Goal: Find specific page/section: Find specific page/section

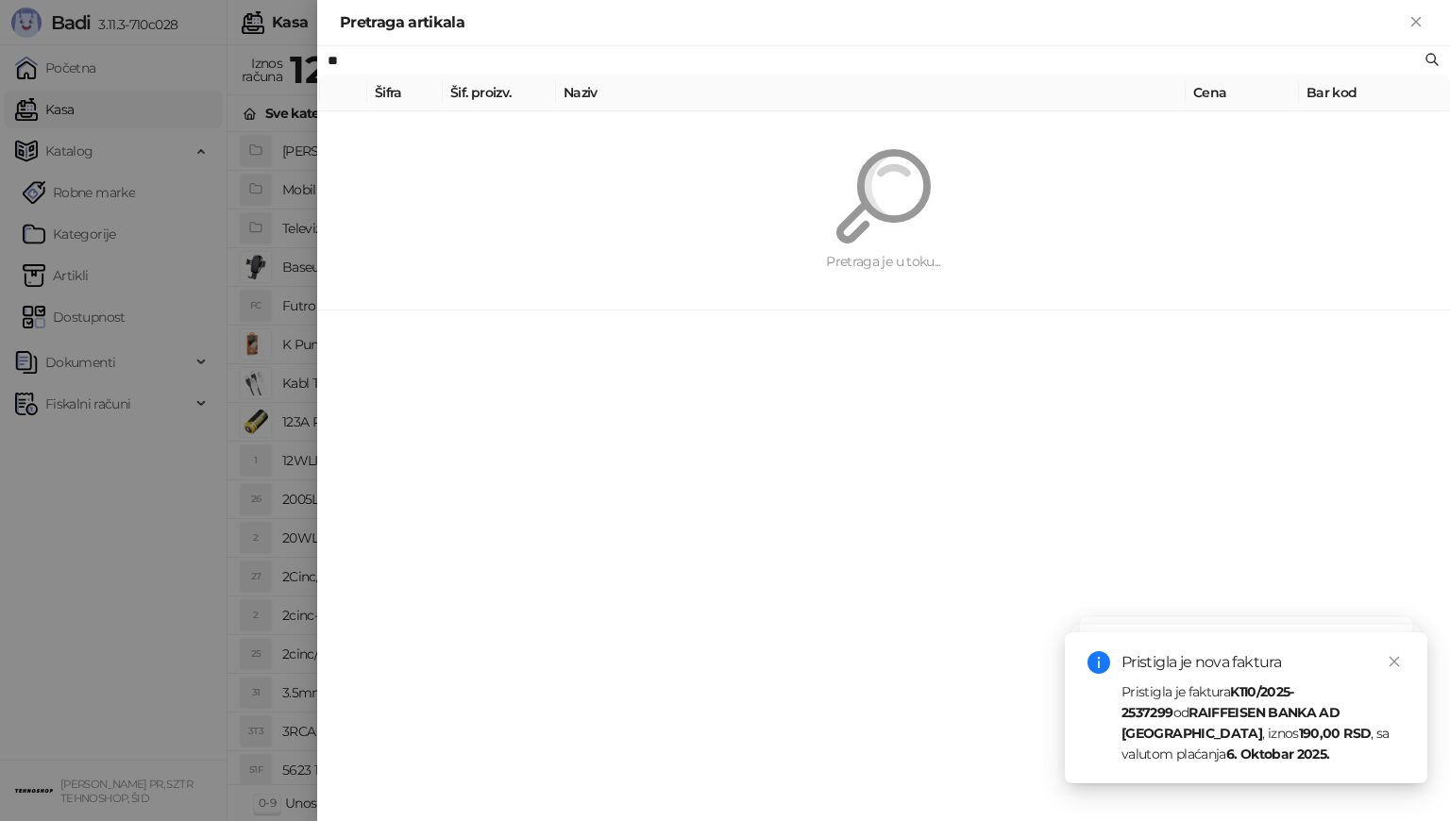
type input "*"
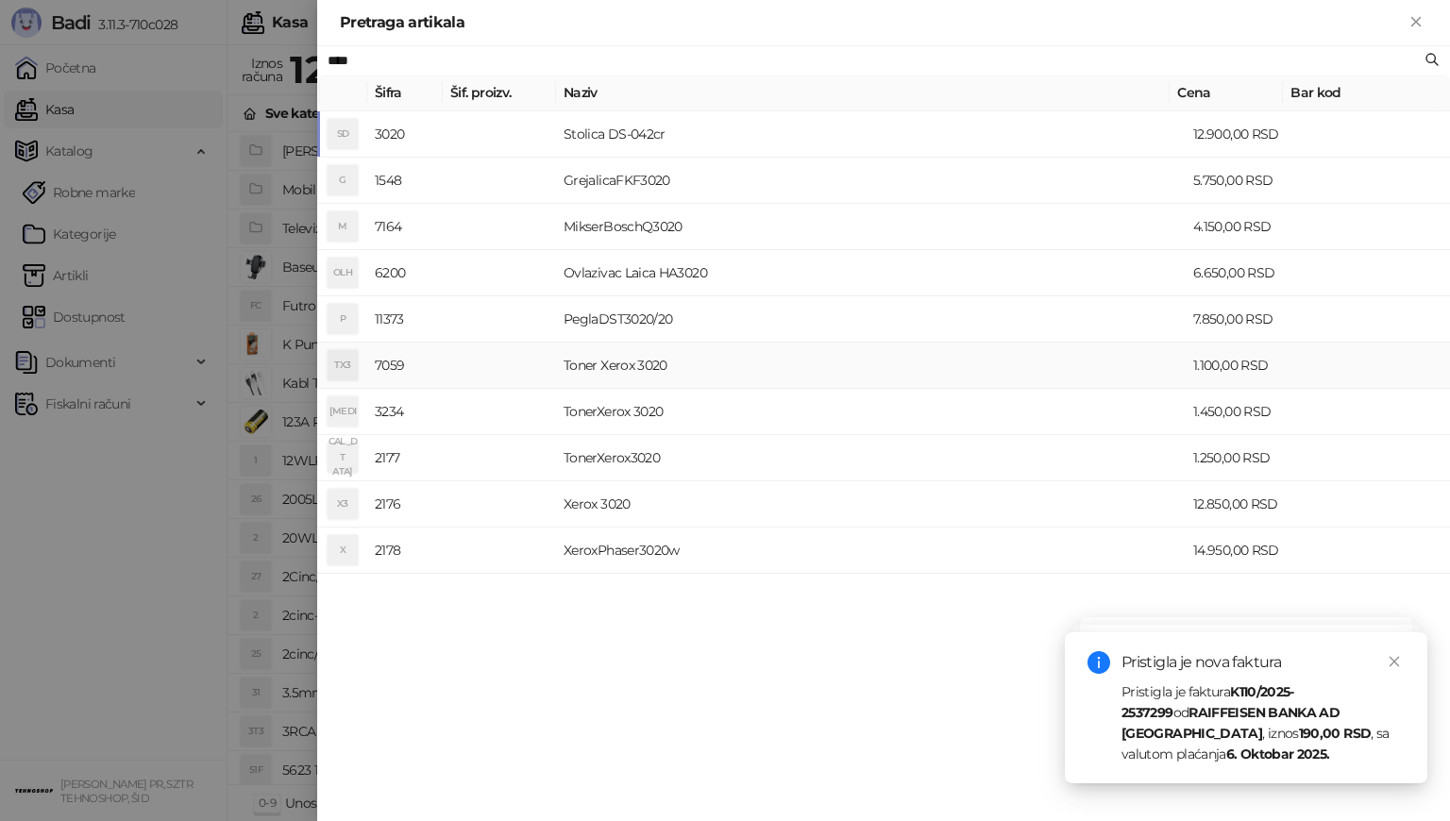
type input "****"
click at [1414, 26] on icon "Zatvori" at bounding box center [1415, 21] width 17 height 17
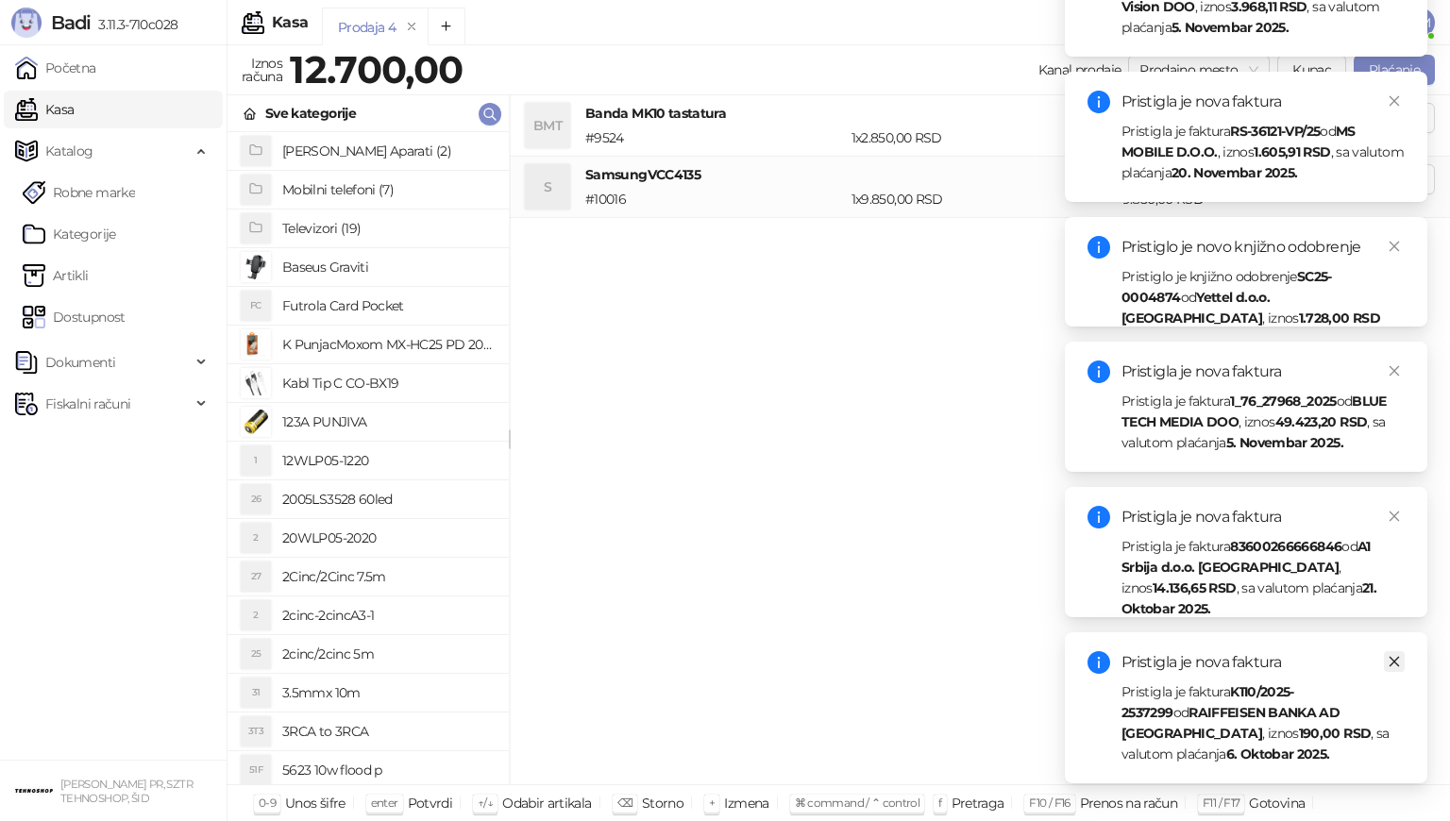
click at [1392, 665] on icon "close" at bounding box center [1393, 661] width 13 height 13
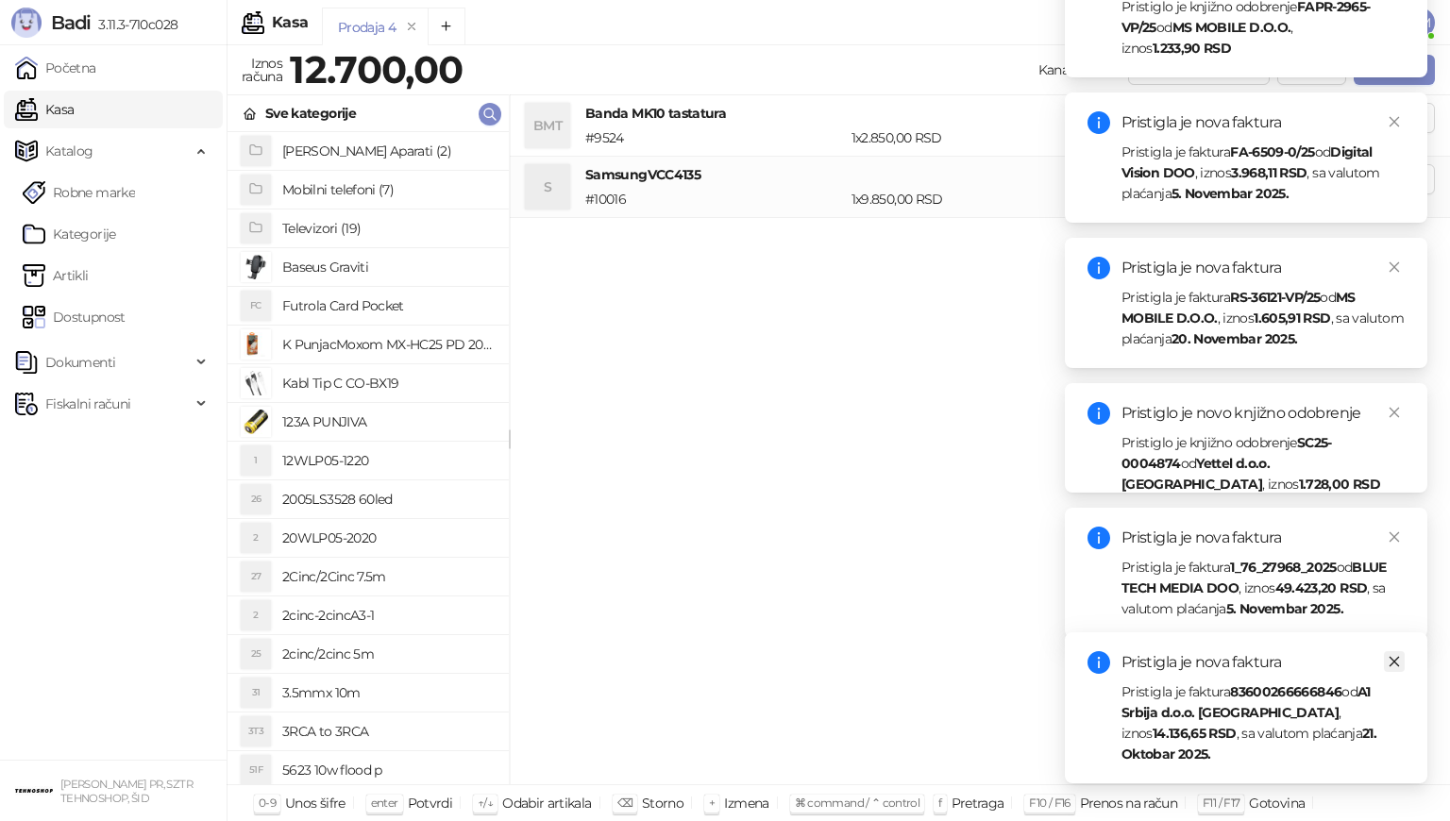
click at [1393, 667] on icon "close" at bounding box center [1394, 662] width 10 height 10
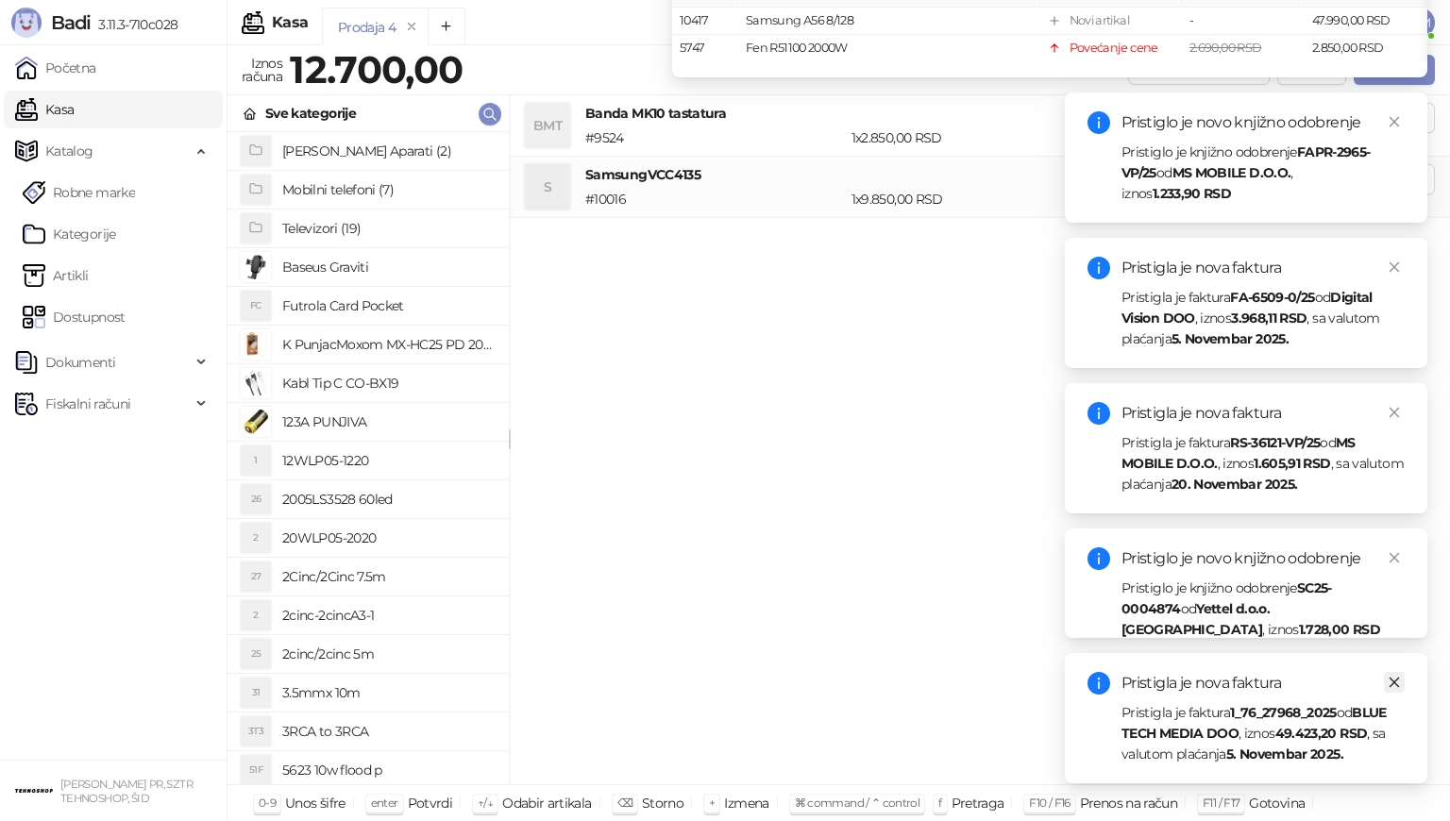
click at [1393, 680] on icon "close" at bounding box center [1394, 683] width 10 height 10
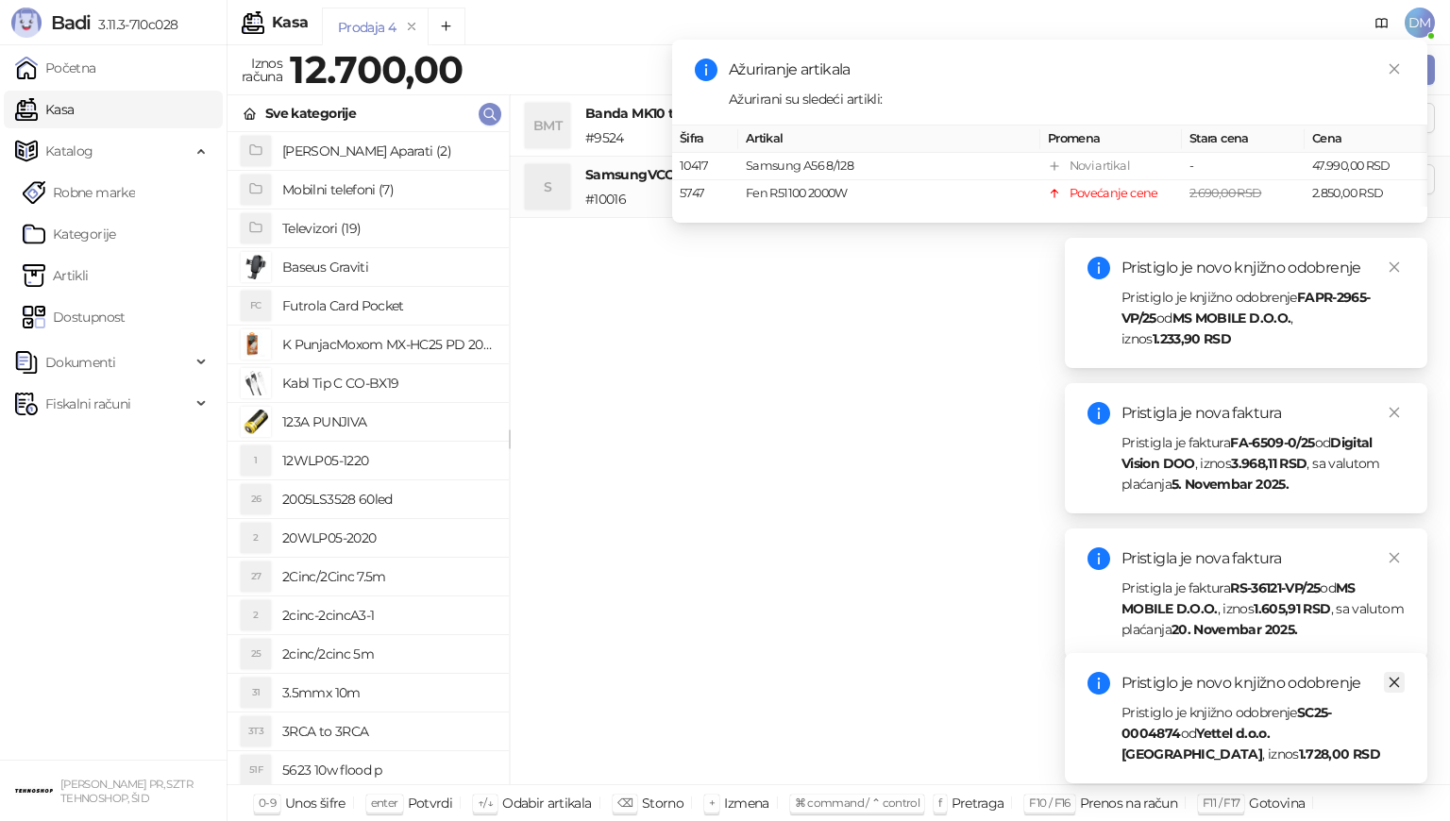
click at [1389, 689] on icon "close" at bounding box center [1393, 682] width 13 height 13
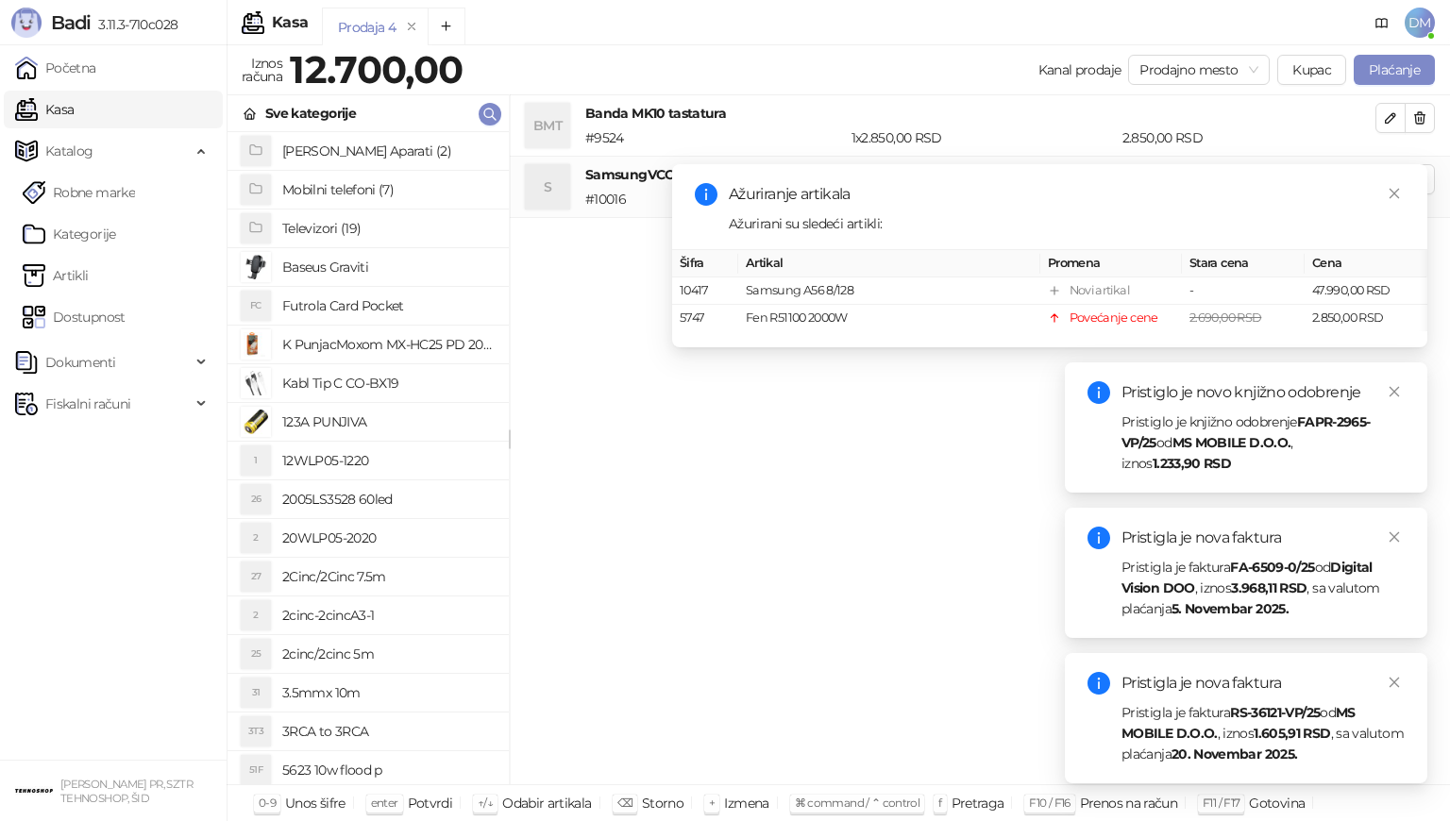
click at [1404, 684] on div "Pristigla je nova faktura Pristigla je faktura RS-36121-VP/25 od MS MOBILE D.O.…" at bounding box center [1245, 718] width 362 height 130
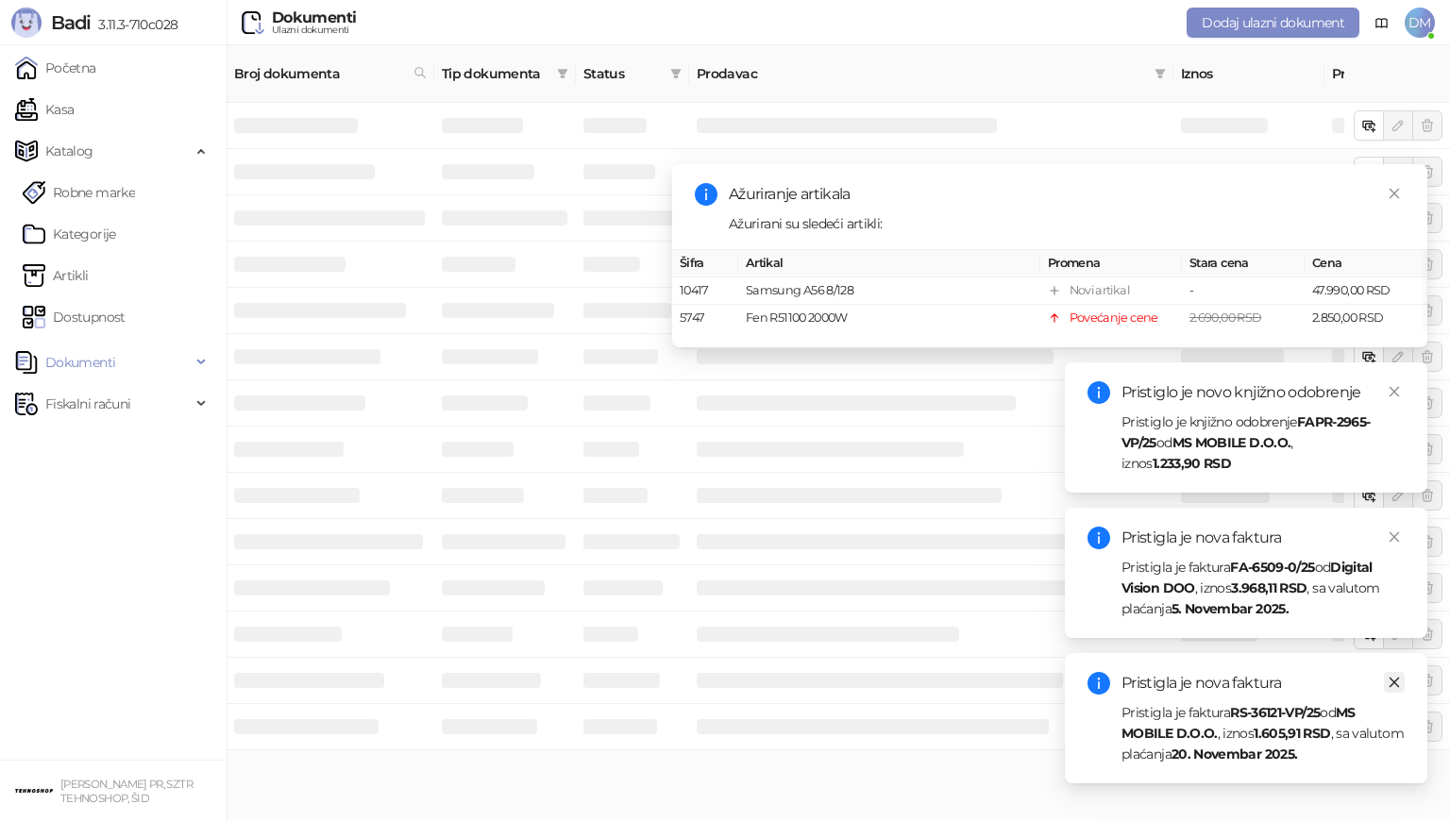
click at [1396, 679] on icon "close" at bounding box center [1393, 682] width 13 height 13
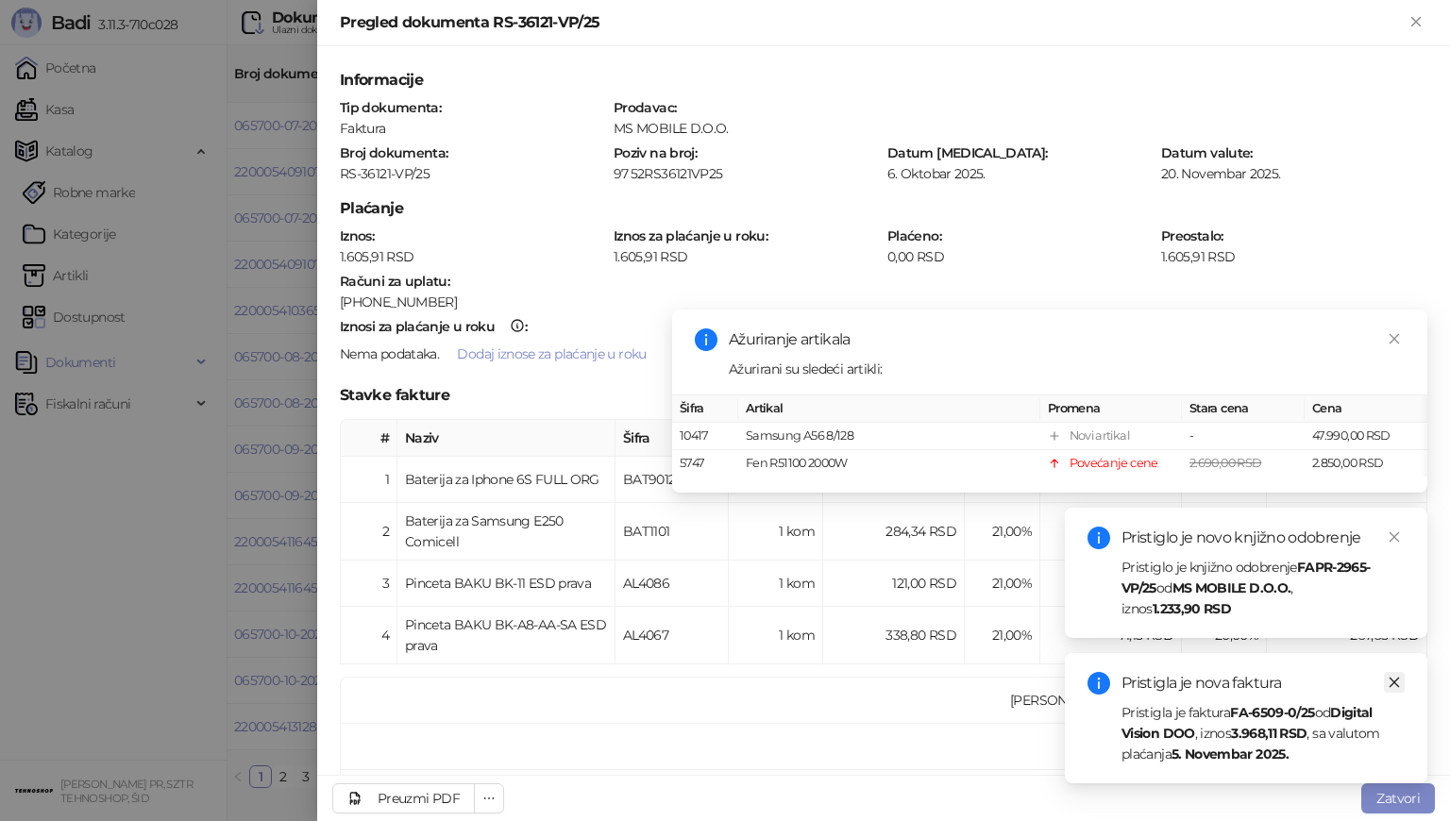
click at [1393, 682] on icon "close" at bounding box center [1394, 683] width 10 height 10
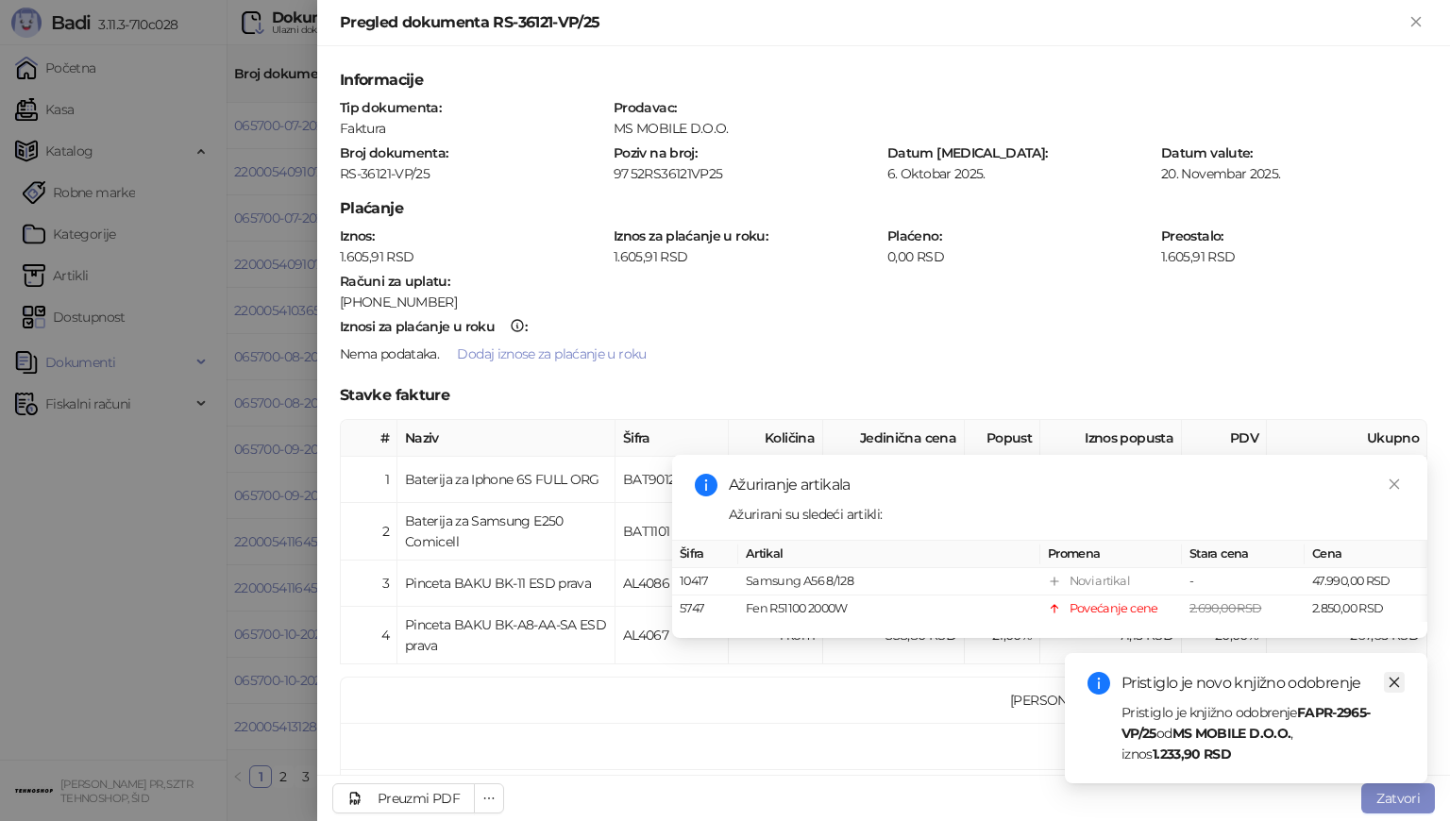
click at [1400, 679] on link "Close" at bounding box center [1393, 682] width 21 height 21
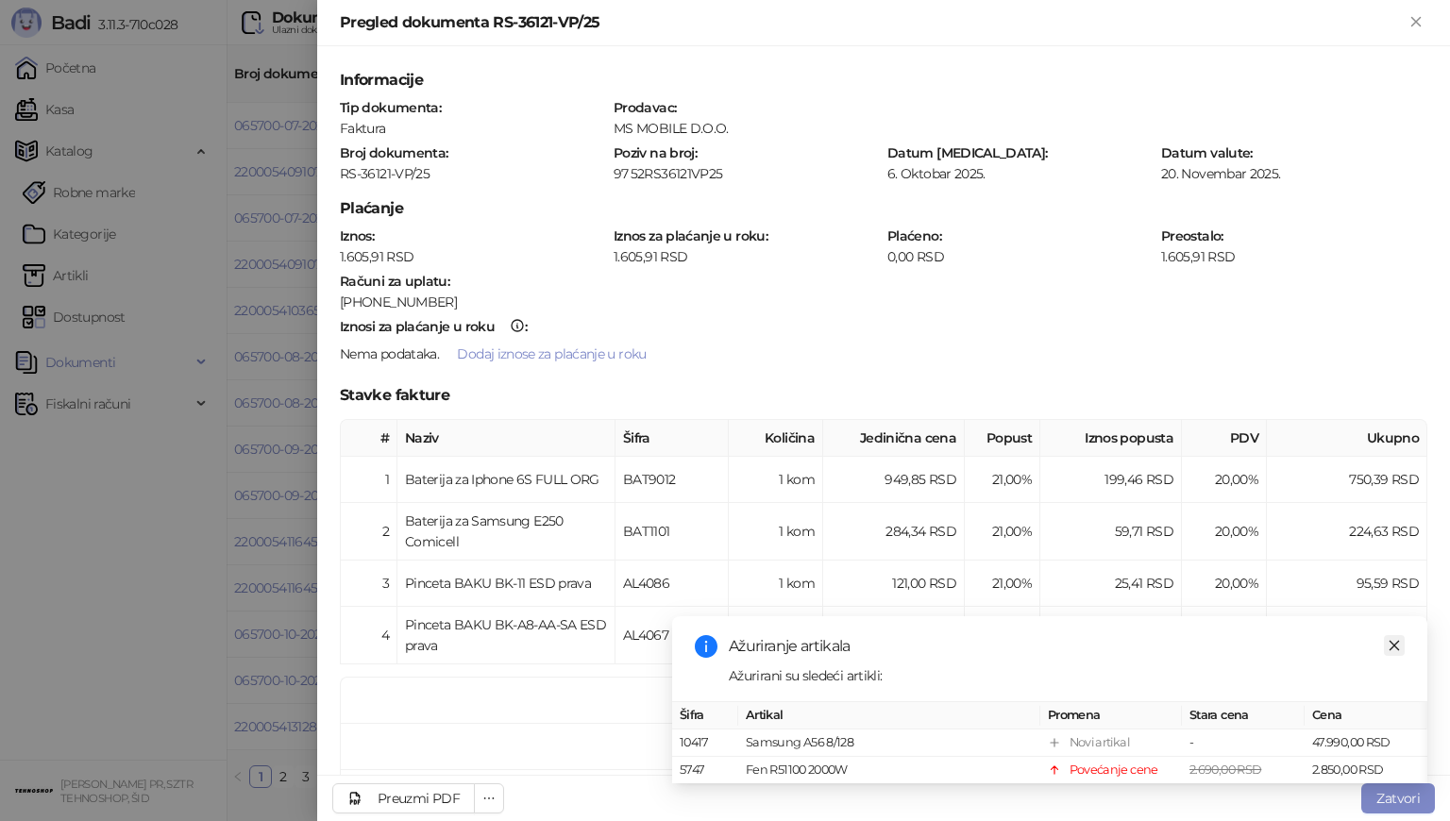
click at [1396, 639] on icon "close" at bounding box center [1393, 645] width 13 height 13
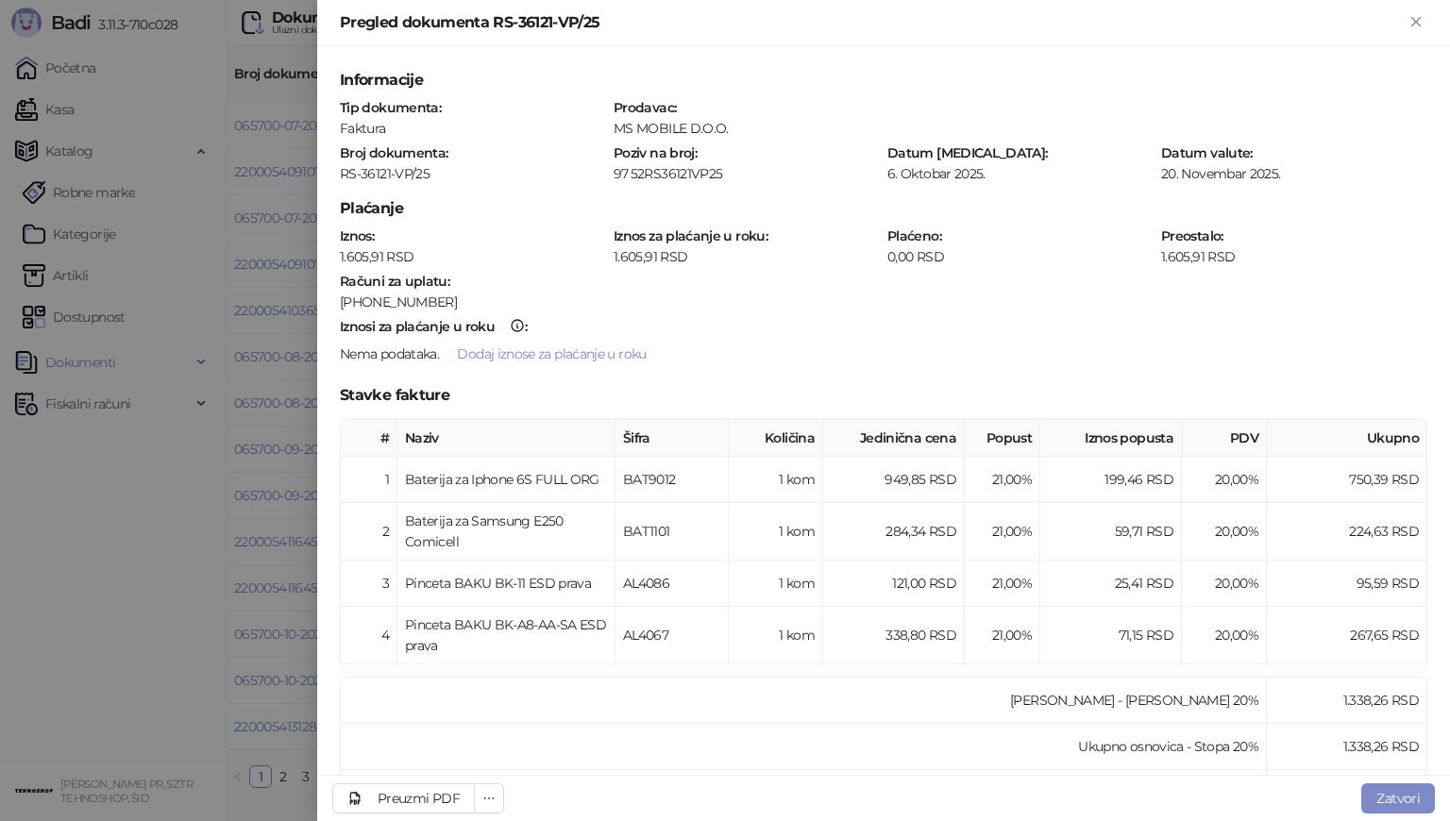
click at [243, 135] on div at bounding box center [725, 410] width 1450 height 821
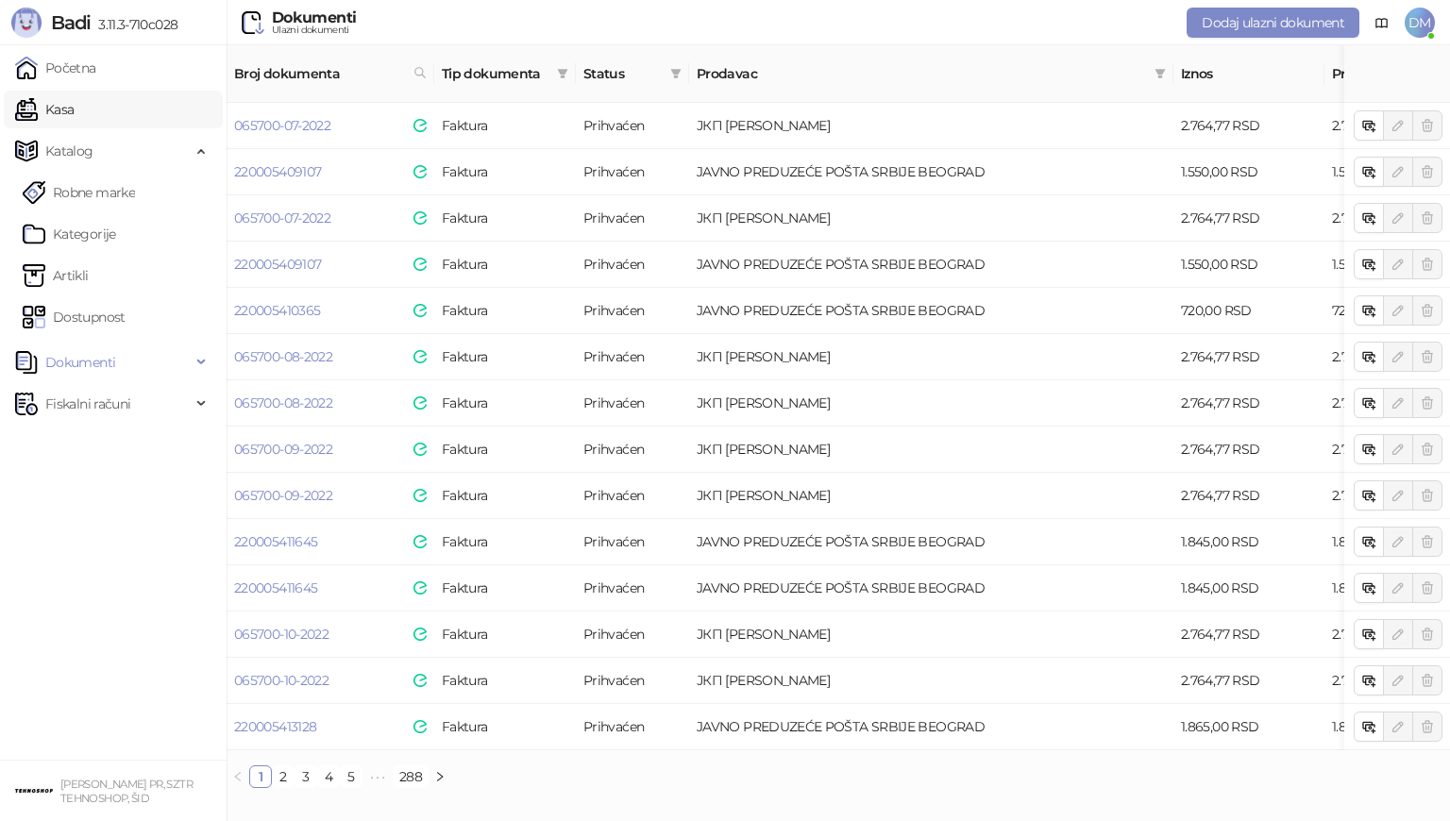
click at [74, 121] on link "Kasa" at bounding box center [44, 110] width 59 height 38
